Goal: Task Accomplishment & Management: Complete application form

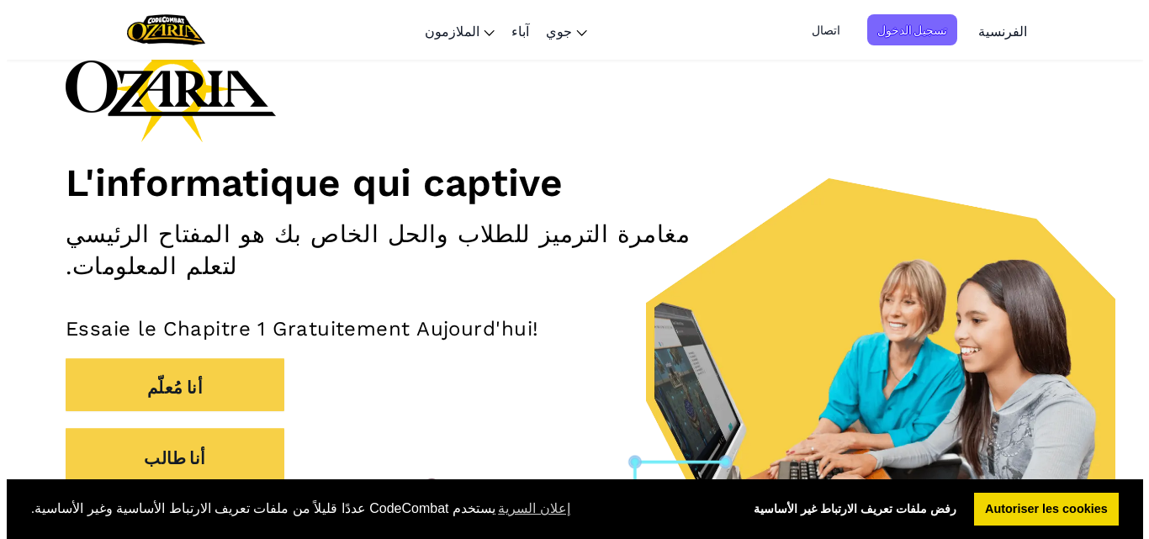
scroll to position [111, 0]
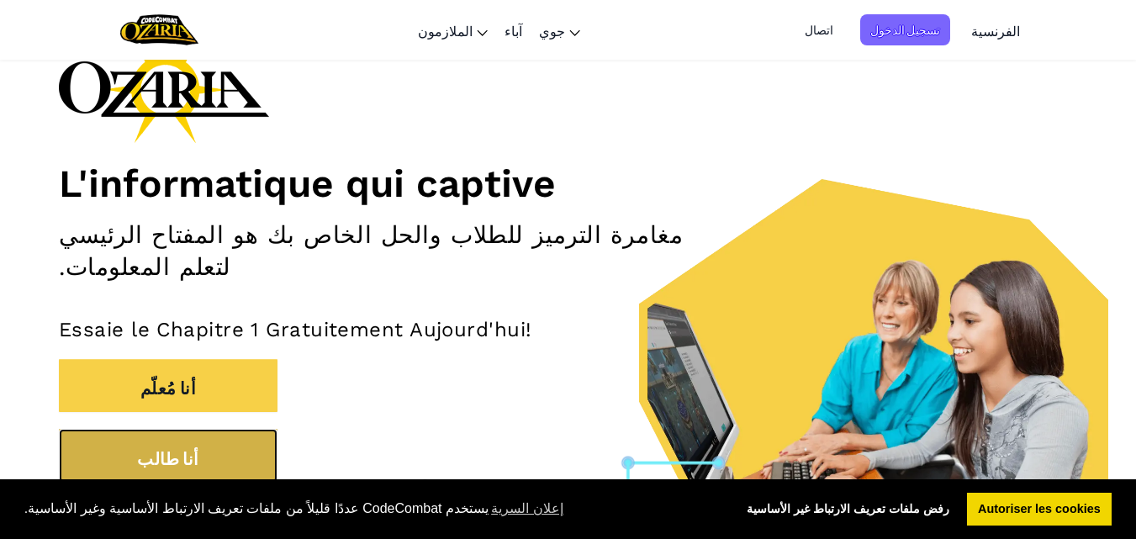
click at [271, 431] on button "أنا طالب" at bounding box center [168, 456] width 219 height 54
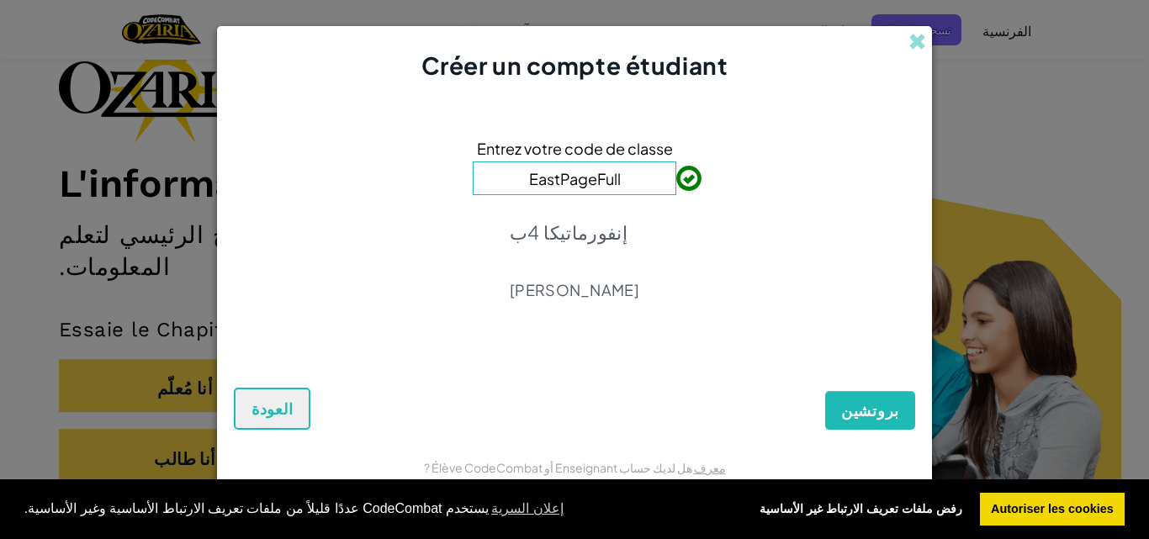
type input "EastPageFull"
click at [871, 410] on font "بروتشين" at bounding box center [870, 410] width 58 height 20
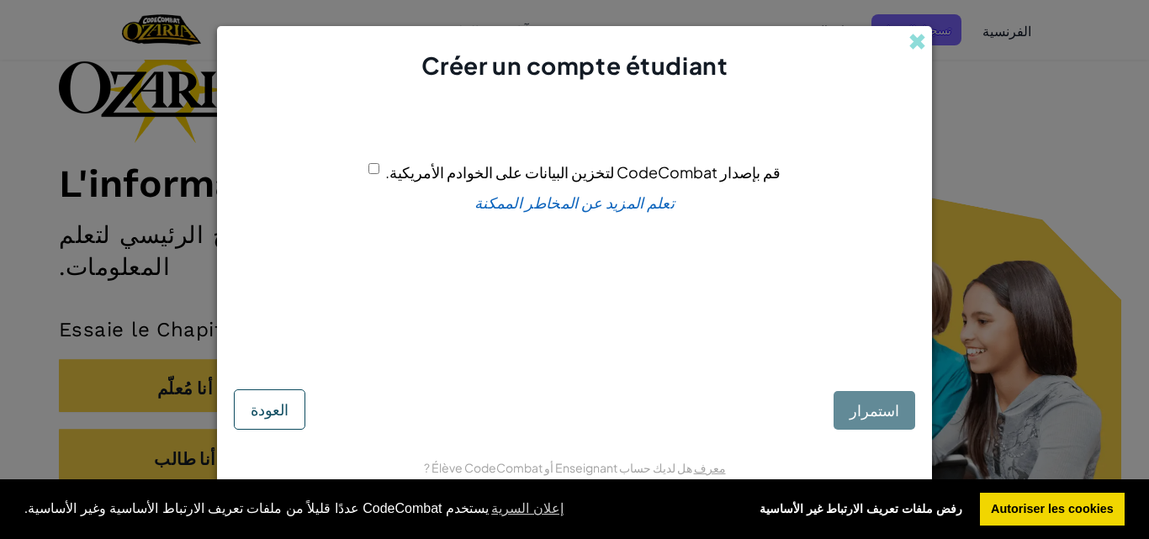
click at [379, 172] on input "قم بإصدار CodeCombat لتخزين البيانات على الخوادم الأمريكية." at bounding box center [373, 168] width 11 height 11
checkbox input "true"
click at [874, 410] on font "استمرار" at bounding box center [875, 409] width 50 height 19
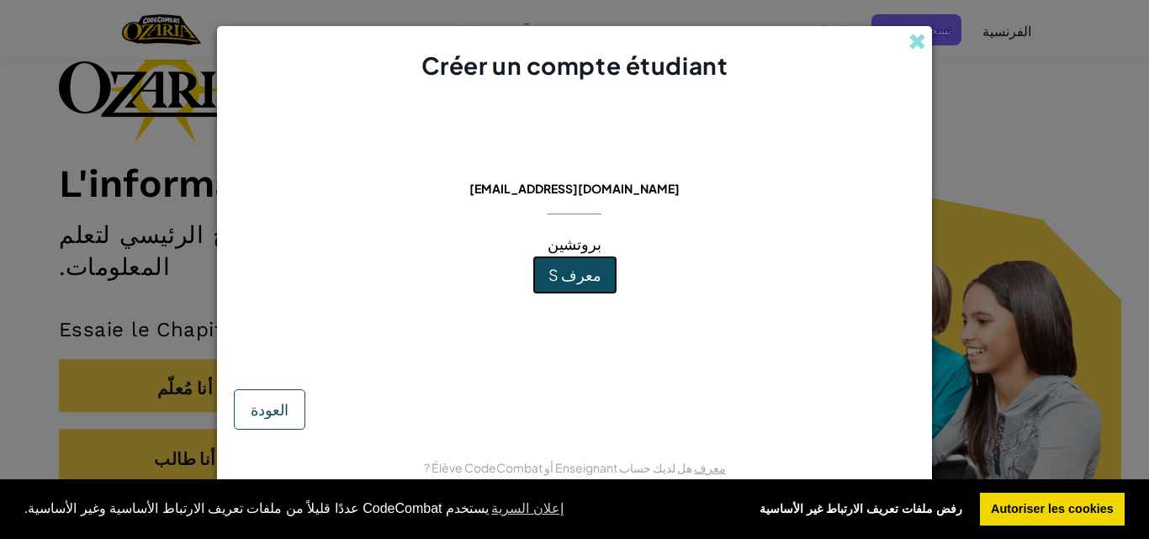
click at [593, 277] on font "معرف S" at bounding box center [574, 274] width 53 height 19
